Goal: Task Accomplishment & Management: Manage account settings

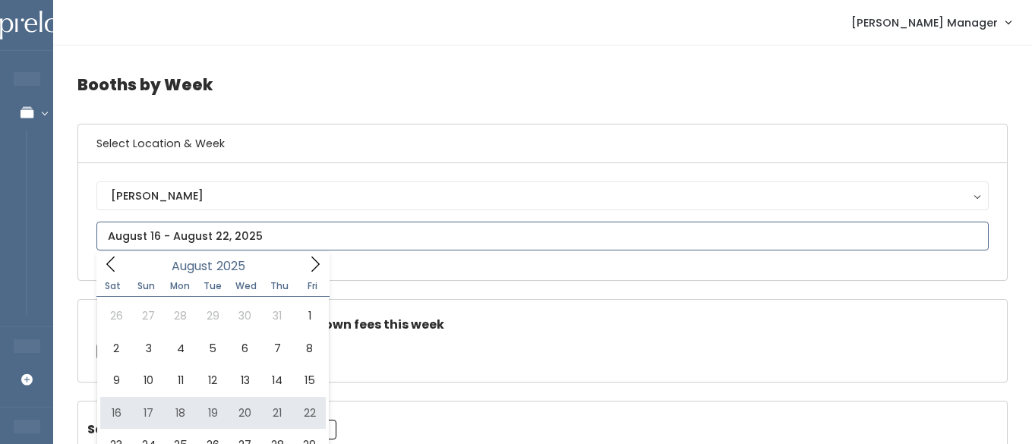
type input "[DATE] to [DATE]"
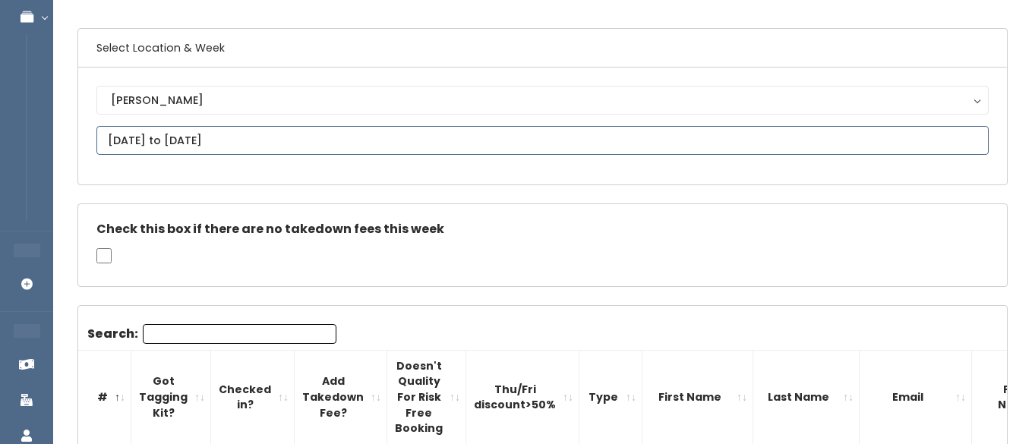
scroll to position [112, 0]
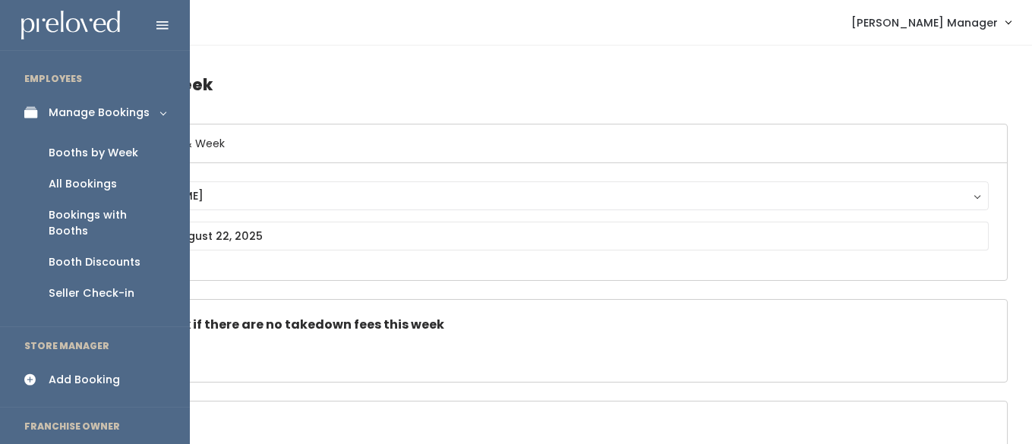
click at [81, 157] on div "Booths by Week" at bounding box center [94, 153] width 90 height 16
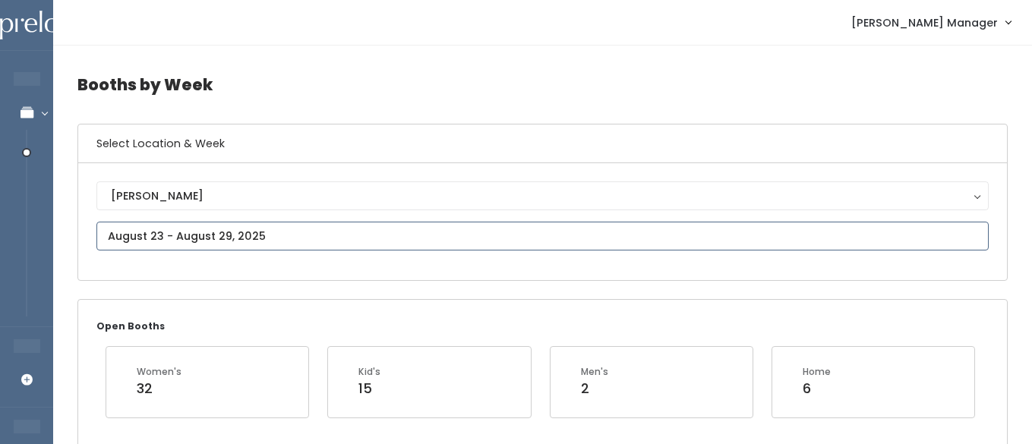
click at [223, 239] on input "text" at bounding box center [542, 236] width 893 height 29
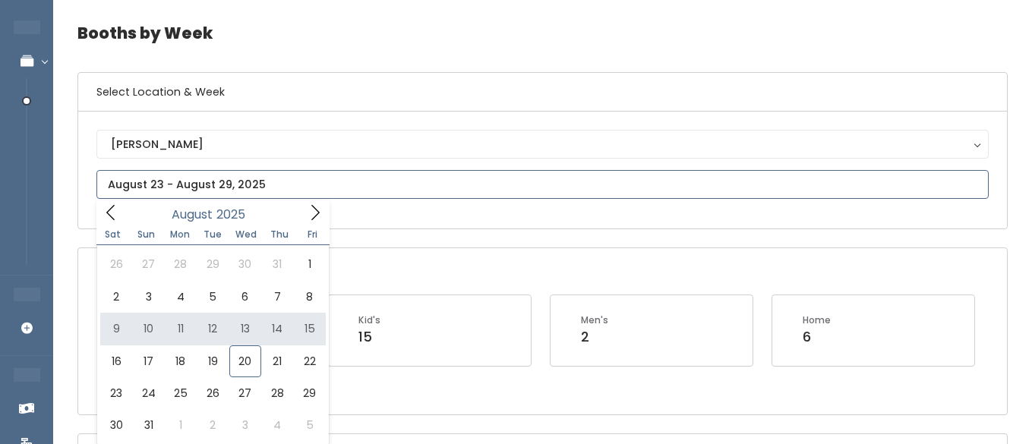
scroll to position [65, 0]
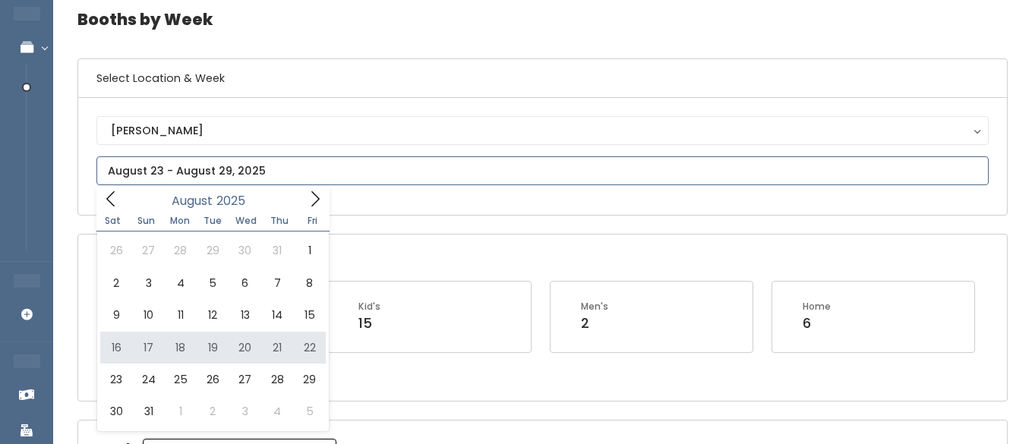
type input "[DATE] to [DATE]"
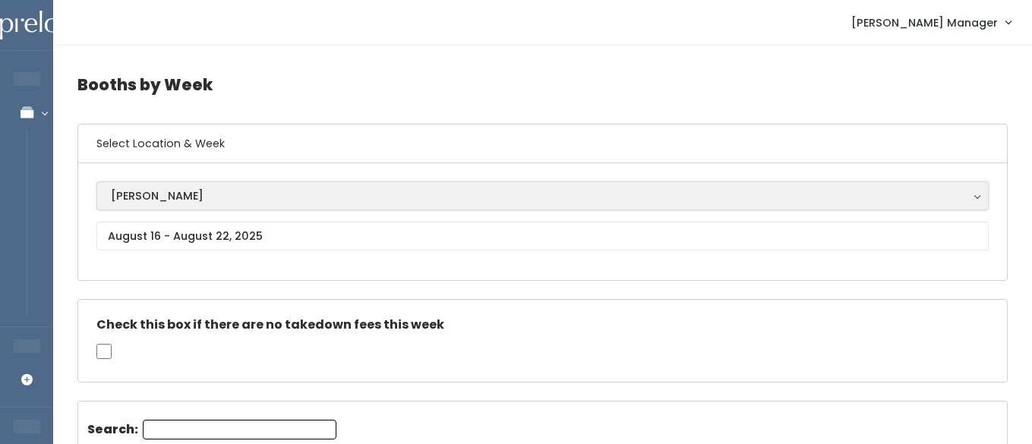
click at [152, 190] on div "[PERSON_NAME]" at bounding box center [543, 196] width 864 height 17
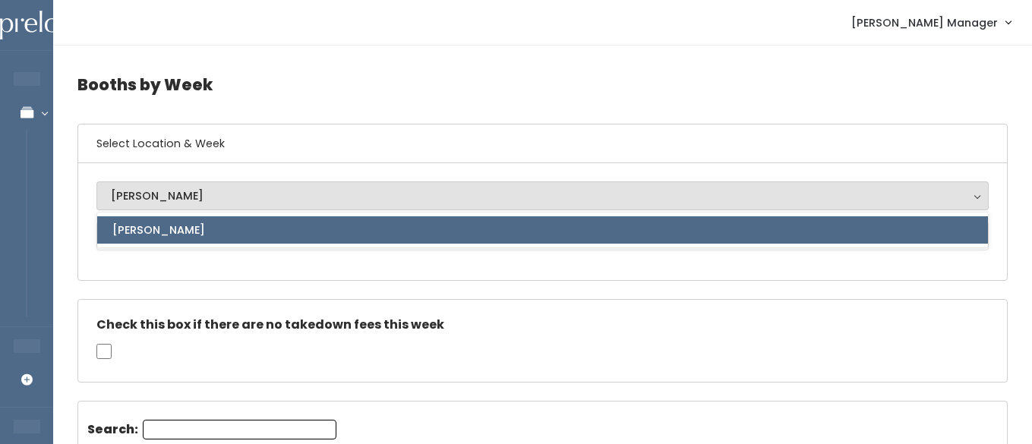
click at [194, 313] on div "Check this box if there are no takedown fees this week" at bounding box center [542, 341] width 929 height 82
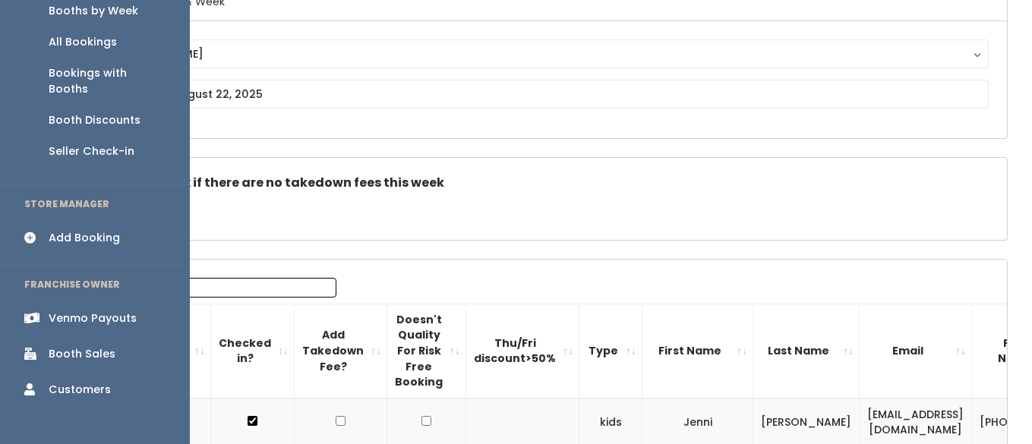
scroll to position [144, 0]
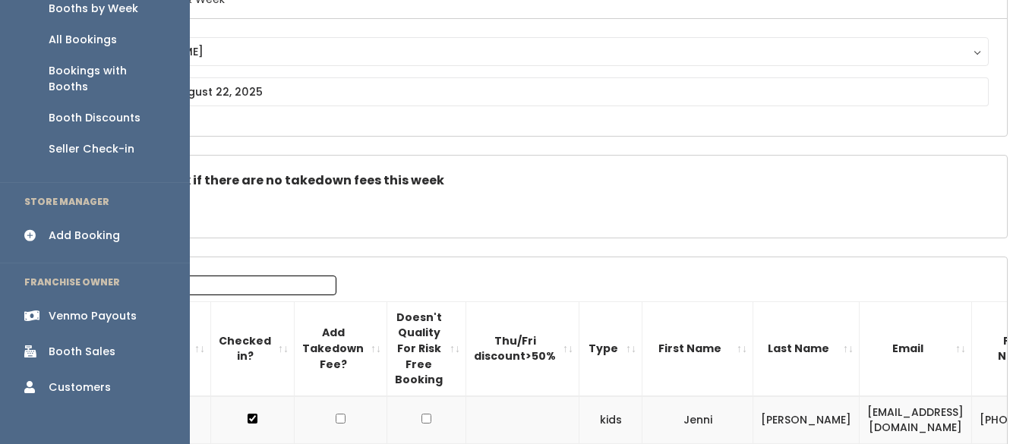
click at [103, 308] on div "Venmo Payouts" at bounding box center [93, 316] width 88 height 16
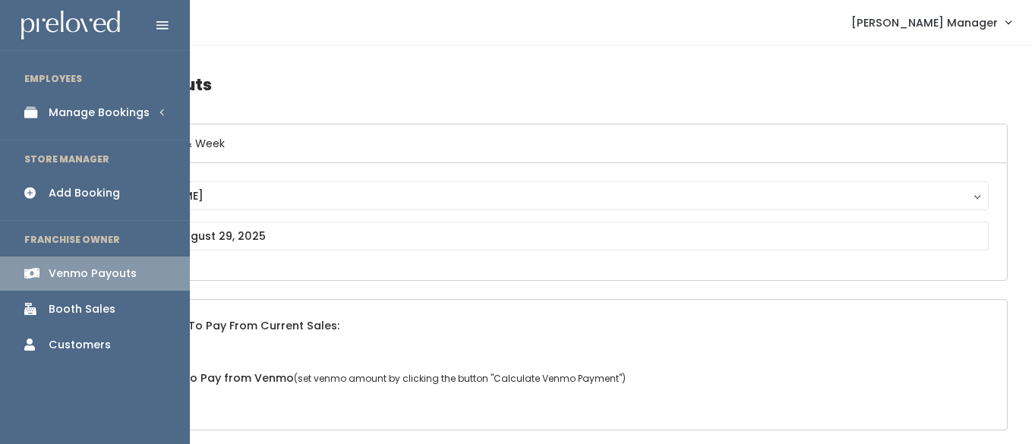
click at [65, 311] on div "Booth Sales" at bounding box center [82, 310] width 67 height 16
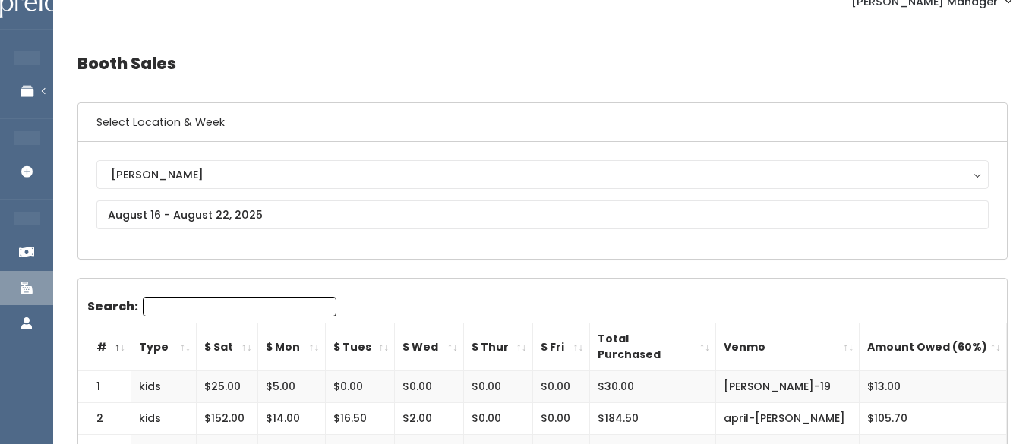
scroll to position [3, 0]
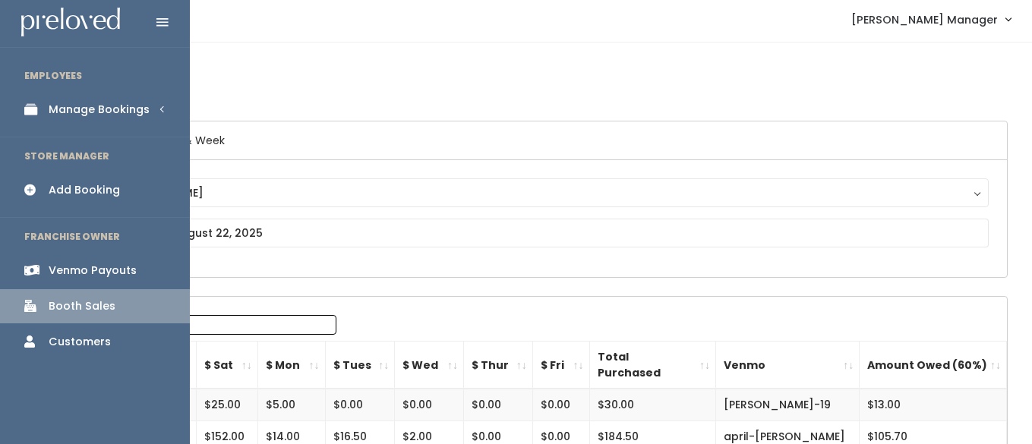
click at [32, 108] on icon at bounding box center [34, 109] width 21 height 13
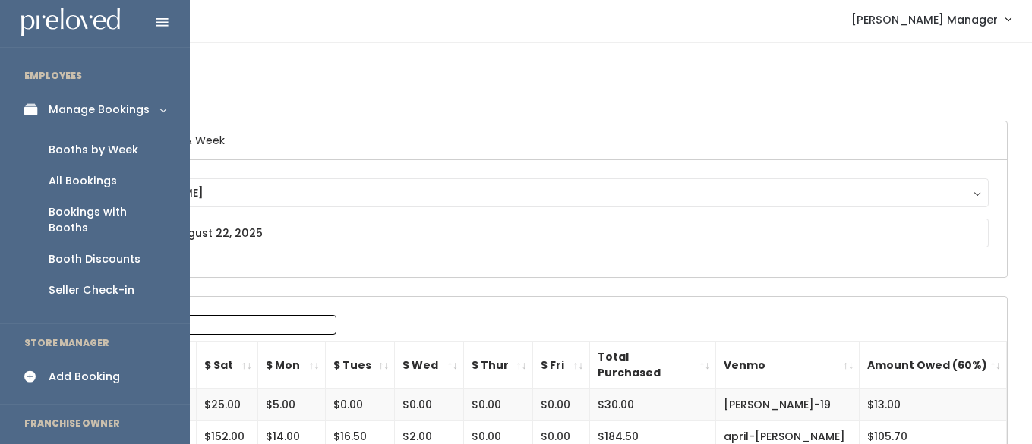
click at [74, 145] on div "Booths by Week" at bounding box center [94, 150] width 90 height 16
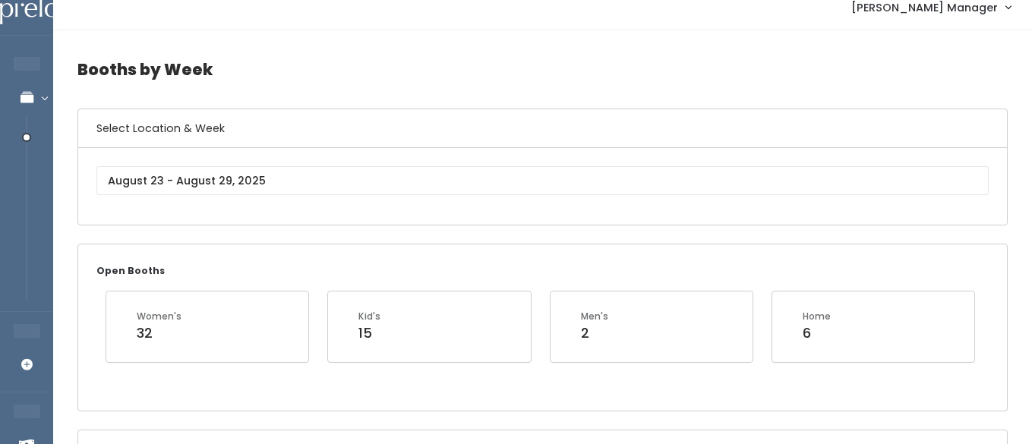
scroll to position [16, 0]
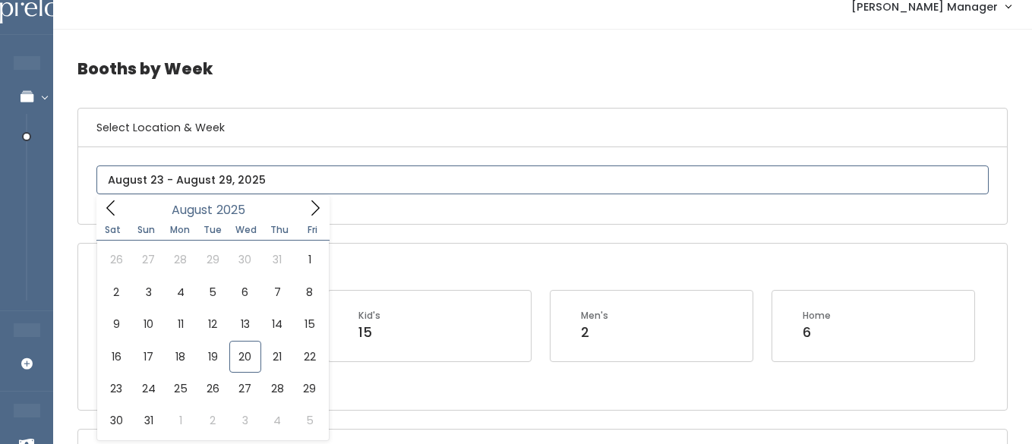
click at [237, 182] on input "text" at bounding box center [542, 180] width 893 height 29
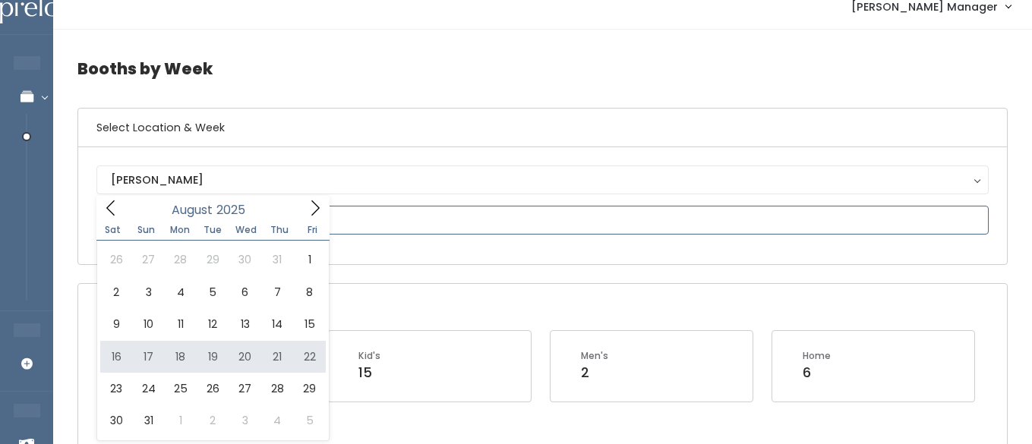
type input "August 16 to August 22"
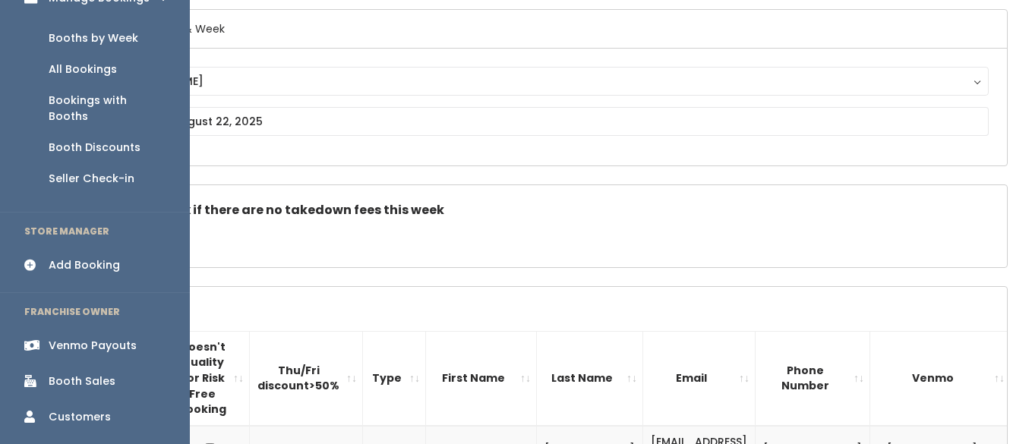
scroll to position [145, 0]
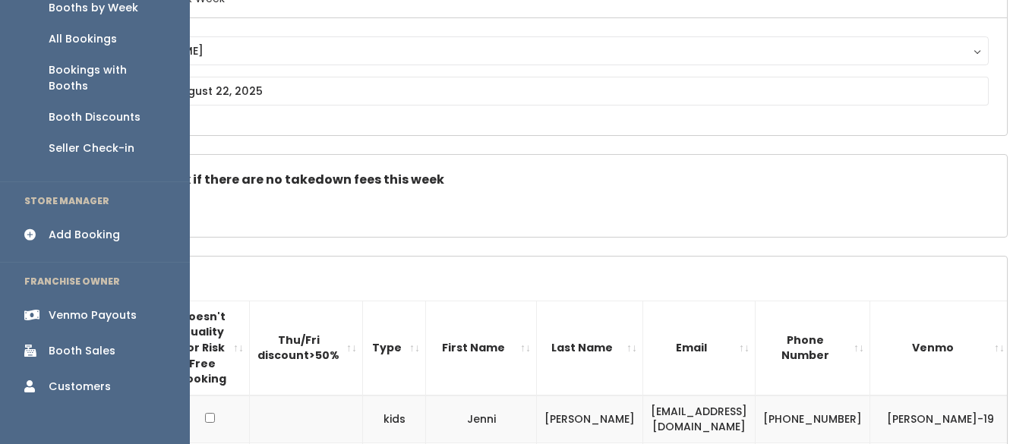
click at [128, 109] on div "Booth Discounts" at bounding box center [95, 117] width 92 height 16
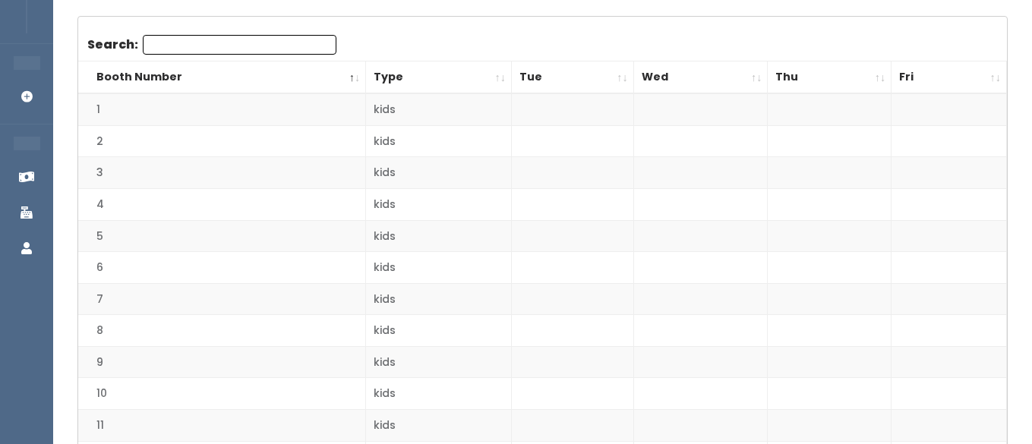
scroll to position [185, 0]
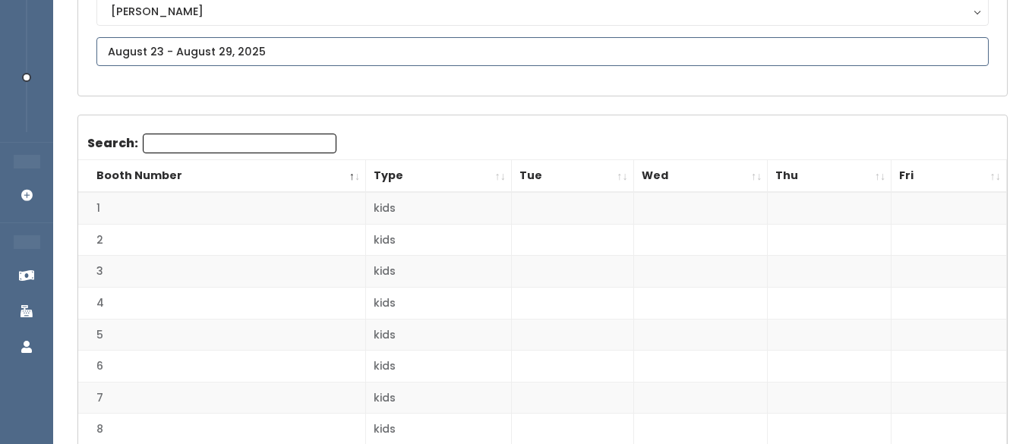
click at [311, 56] on input "text" at bounding box center [542, 51] width 893 height 29
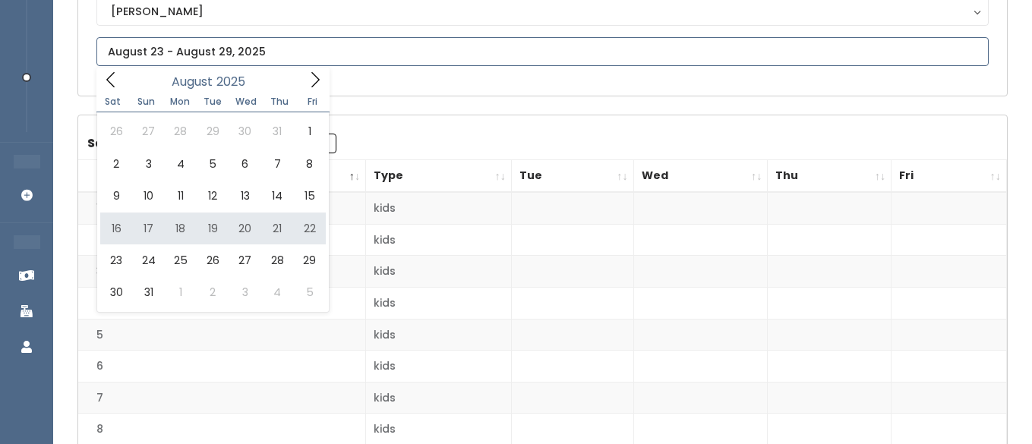
type input "August 16 to August 22"
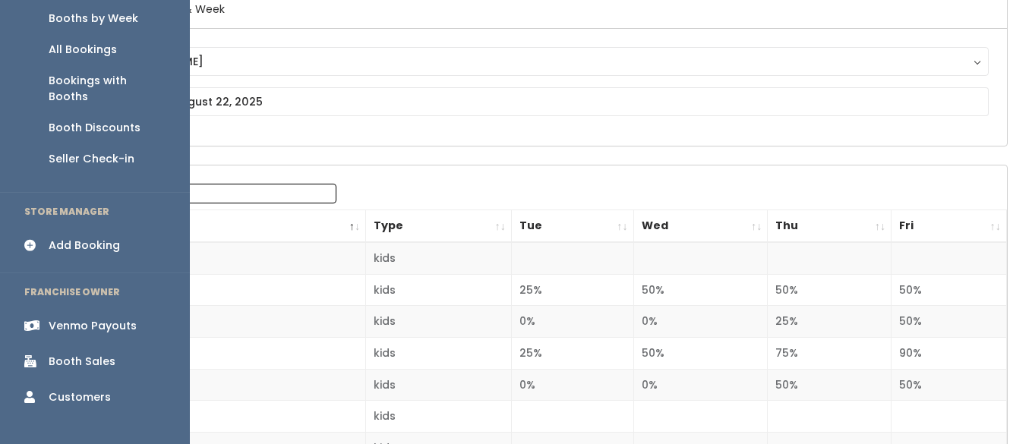
scroll to position [109, 0]
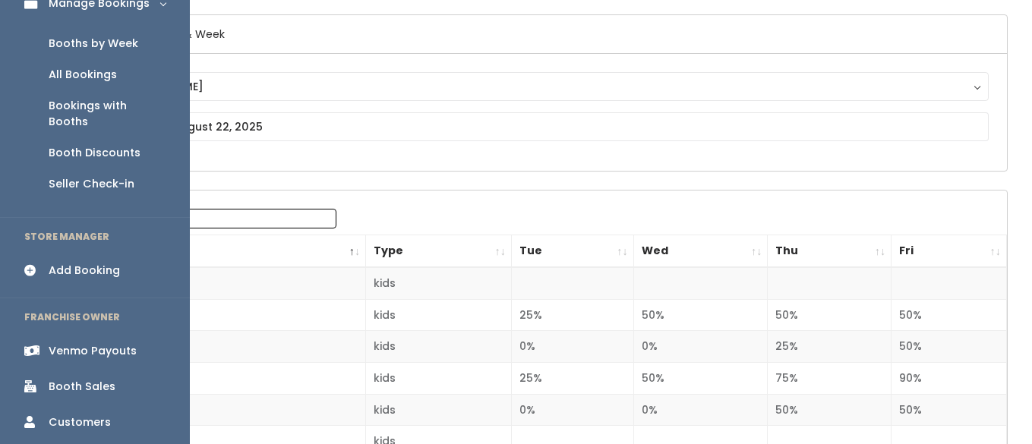
click at [84, 343] on div "Venmo Payouts" at bounding box center [93, 351] width 88 height 16
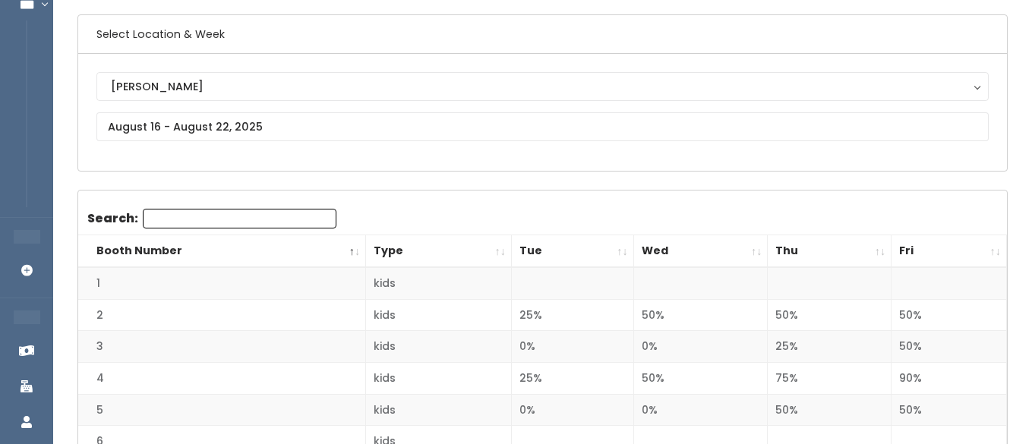
scroll to position [124, 0]
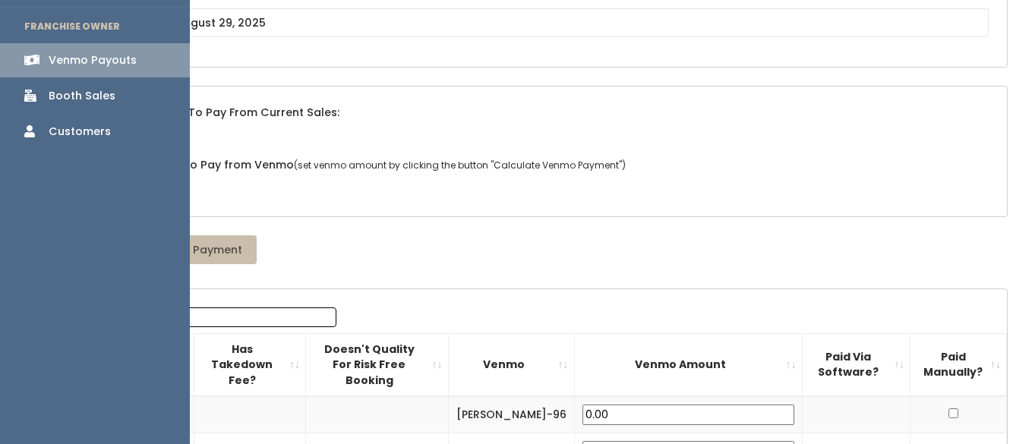
scroll to position [208, 0]
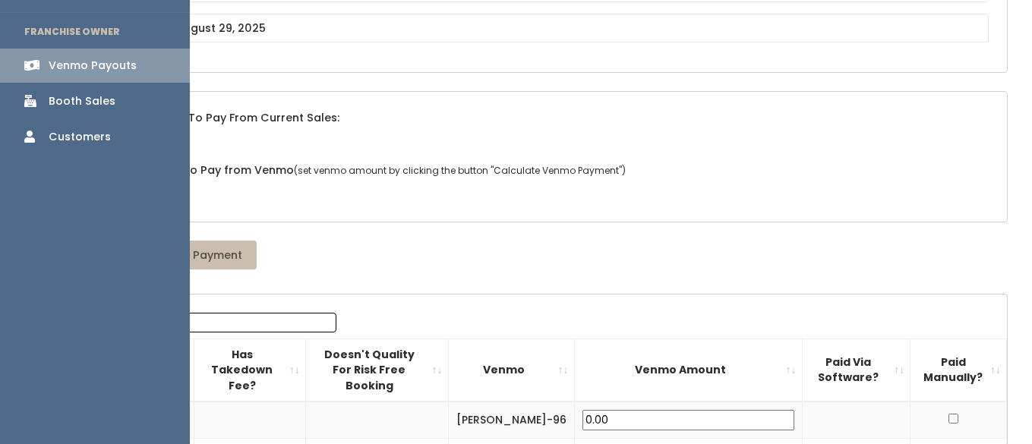
click at [65, 98] on div "Booth Sales" at bounding box center [82, 101] width 67 height 16
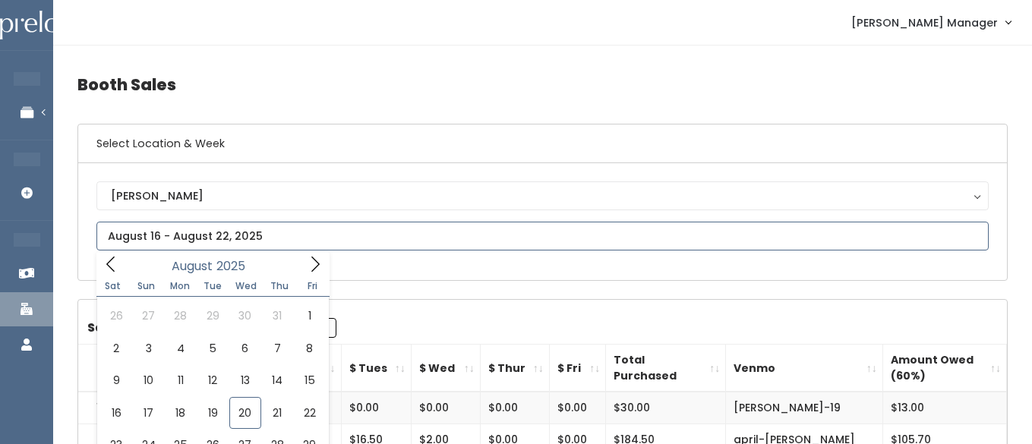
click at [220, 234] on input "text" at bounding box center [542, 236] width 893 height 29
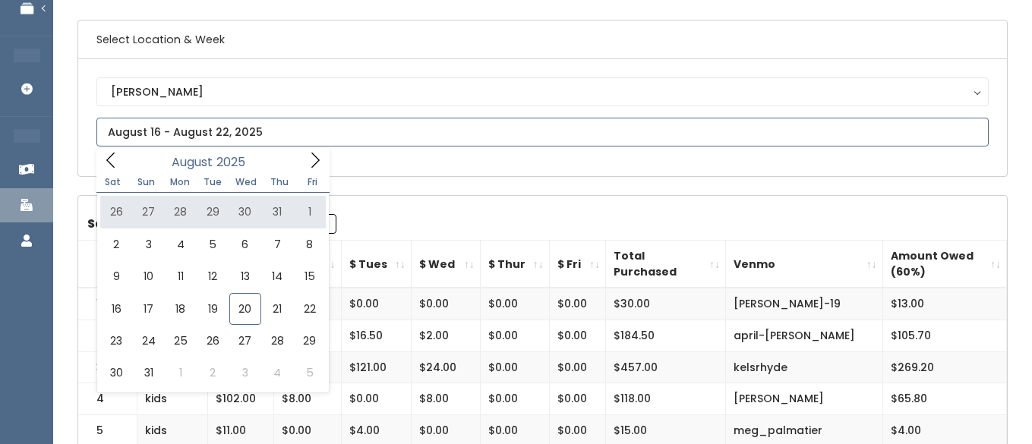
scroll to position [125, 0]
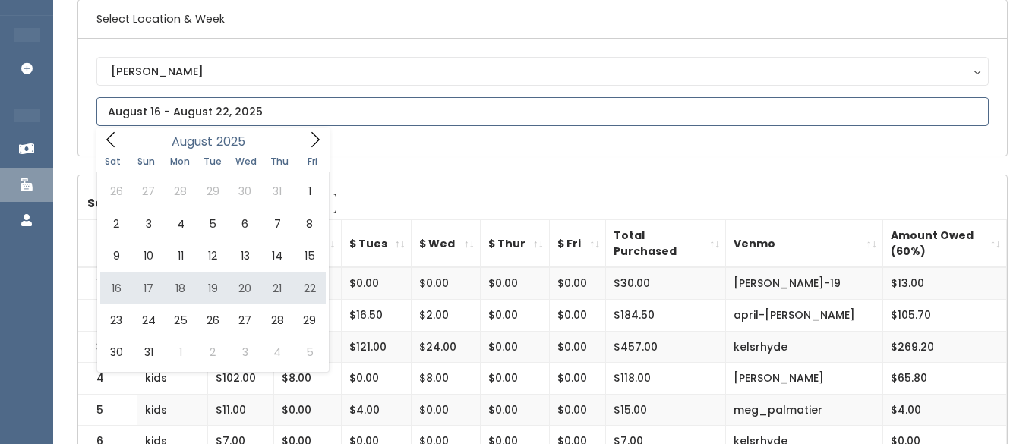
type input "[DATE] to [DATE]"
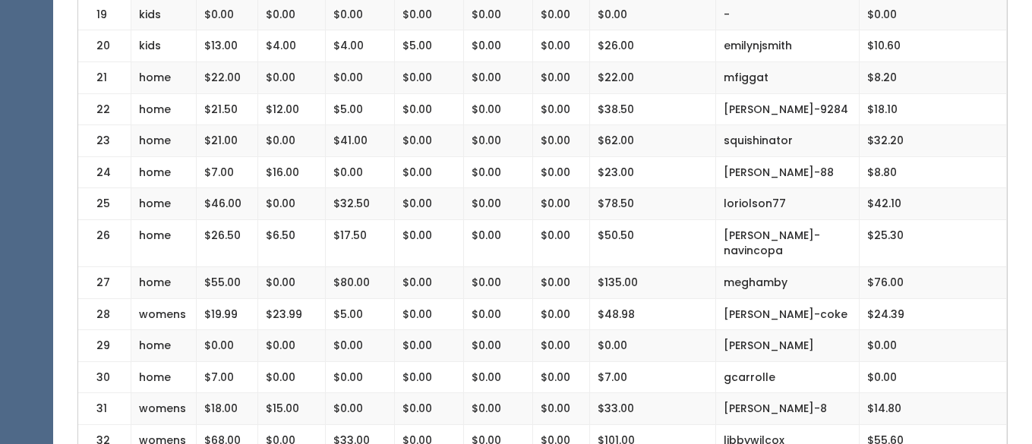
scroll to position [967, 0]
